Goal: Task Accomplishment & Management: Manage account settings

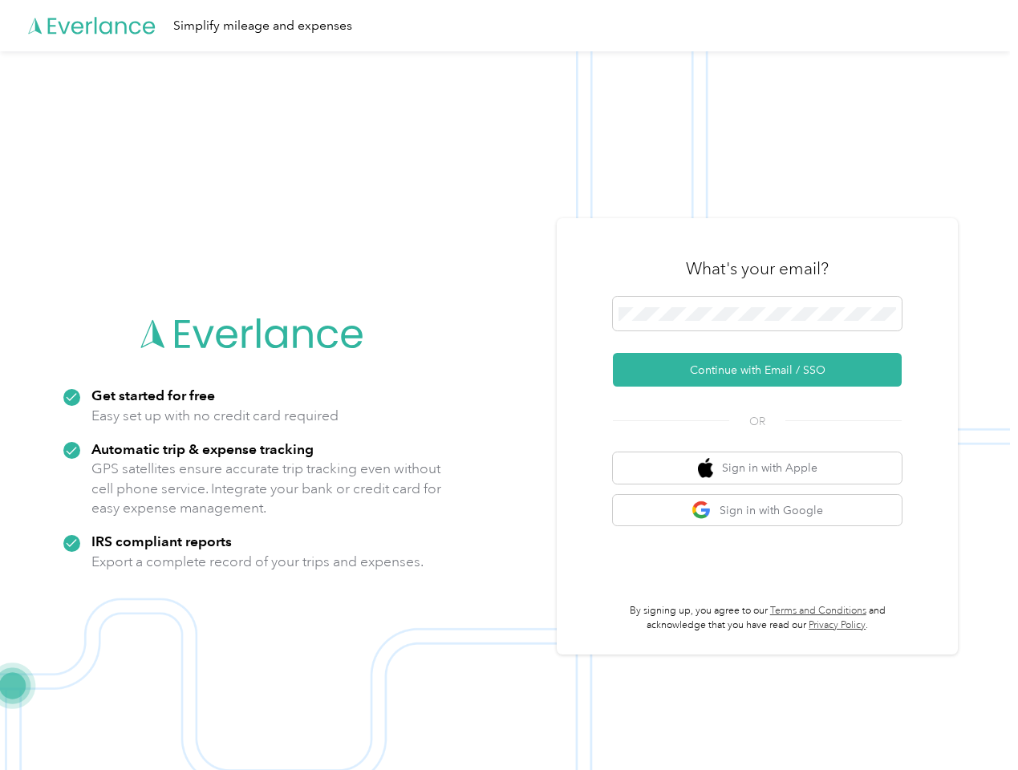
click at [509, 385] on img at bounding box center [505, 436] width 1010 height 770
click at [509, 26] on div "Simplify mileage and expenses" at bounding box center [505, 25] width 1010 height 51
click at [764, 370] on button "Continue with Email / SSO" at bounding box center [757, 370] width 289 height 34
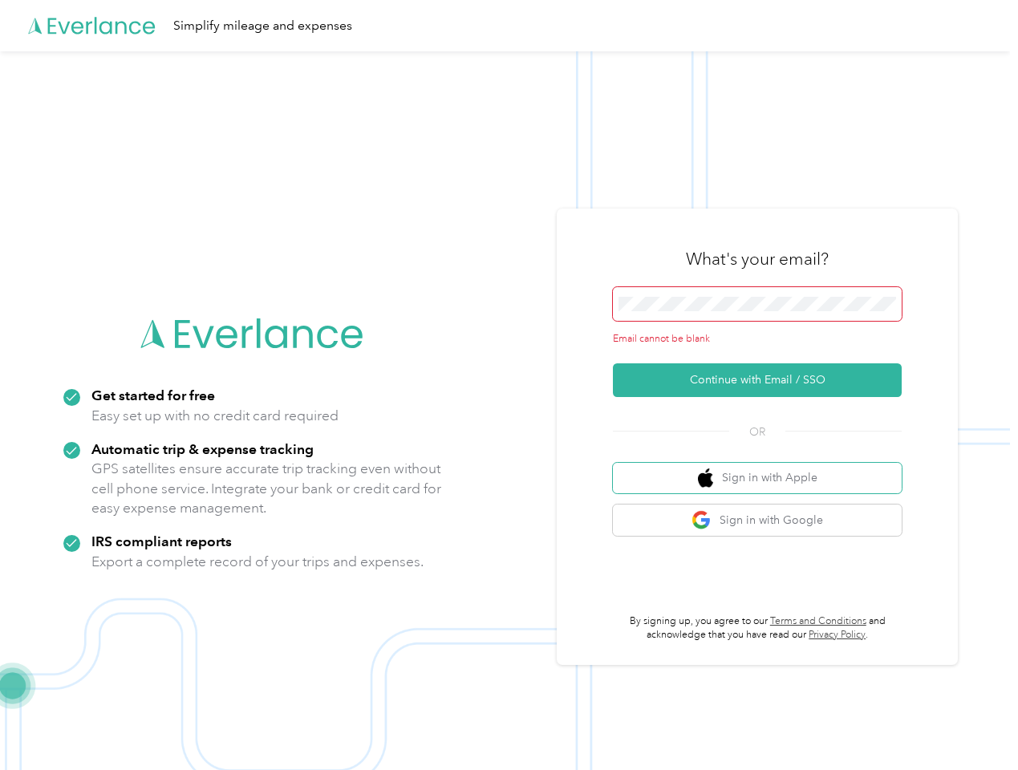
click at [764, 468] on button "Sign in with Apple" at bounding box center [757, 478] width 289 height 31
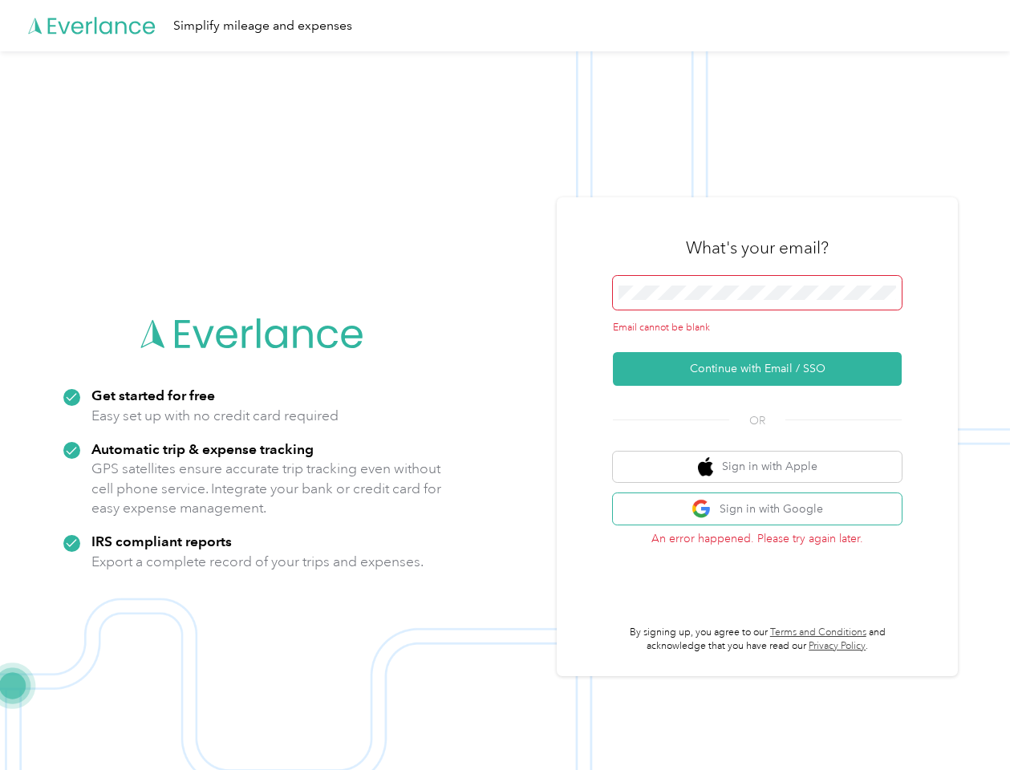
click at [764, 510] on button "Sign in with Google" at bounding box center [757, 508] width 289 height 31
